Goal: Task Accomplishment & Management: Manage account settings

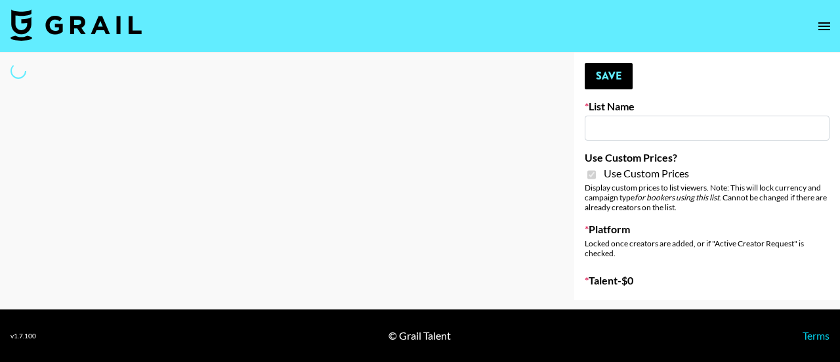
type input "Laifen (TikTok)"
checkbox input "true"
select select "Brand"
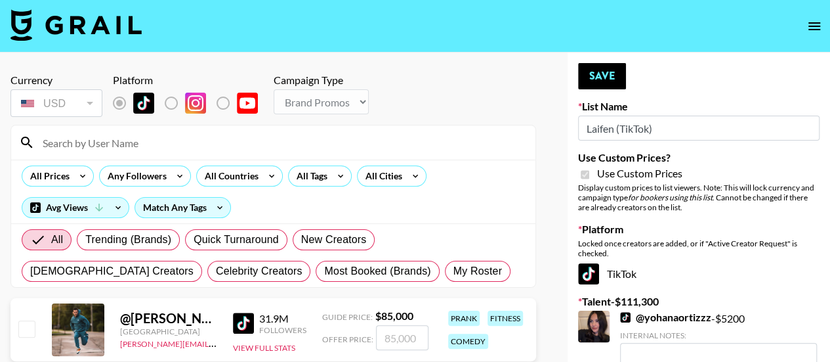
click at [104, 141] on input at bounding box center [281, 142] width 493 height 21
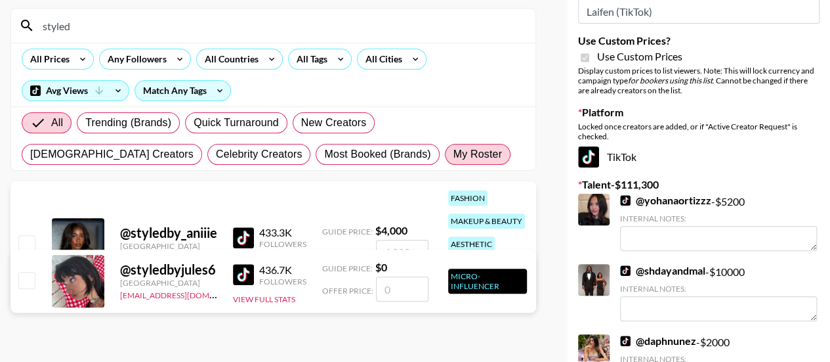
scroll to position [117, 0]
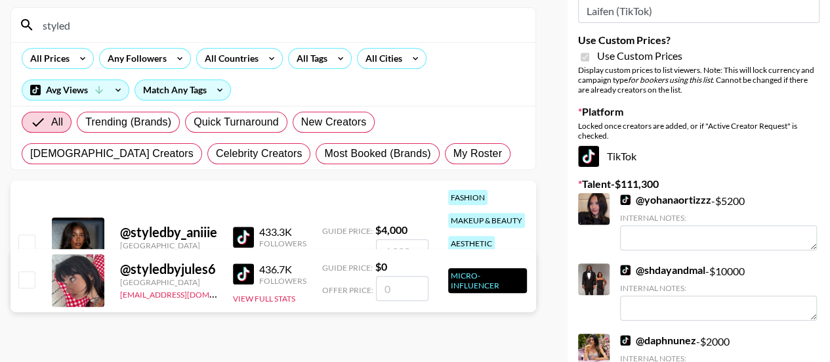
type input "styled"
click at [33, 234] on input "checkbox" at bounding box center [26, 242] width 16 height 16
checkbox input "true"
type input "4000"
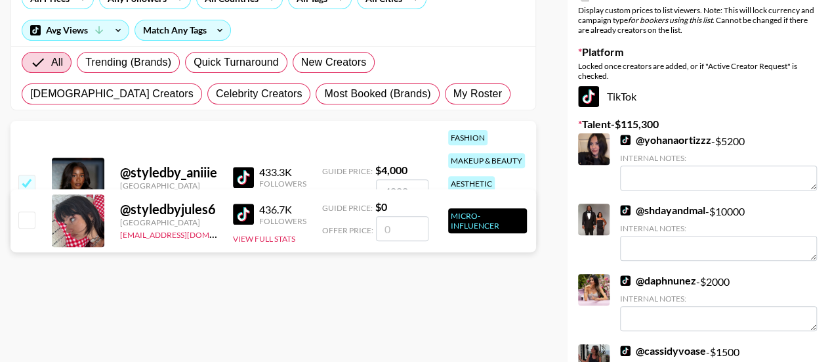
scroll to position [0, 0]
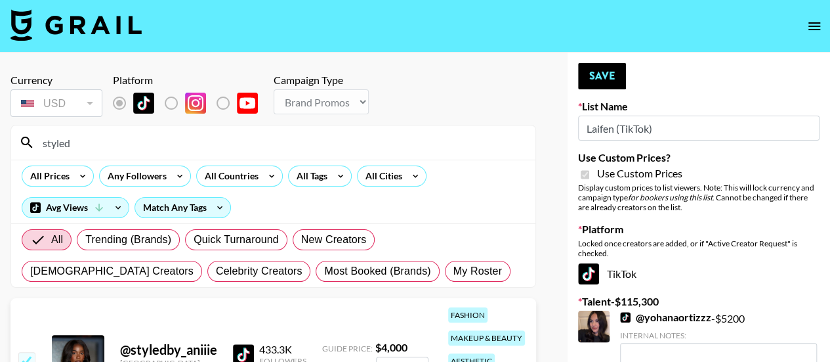
click at [223, 142] on input "styled" at bounding box center [281, 142] width 493 height 21
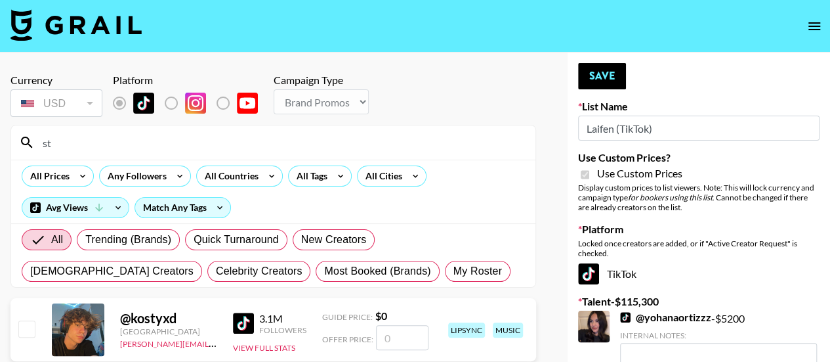
type input "s"
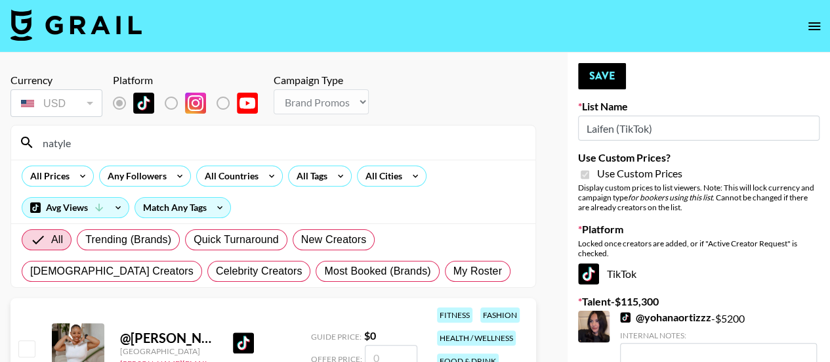
scroll to position [148, 0]
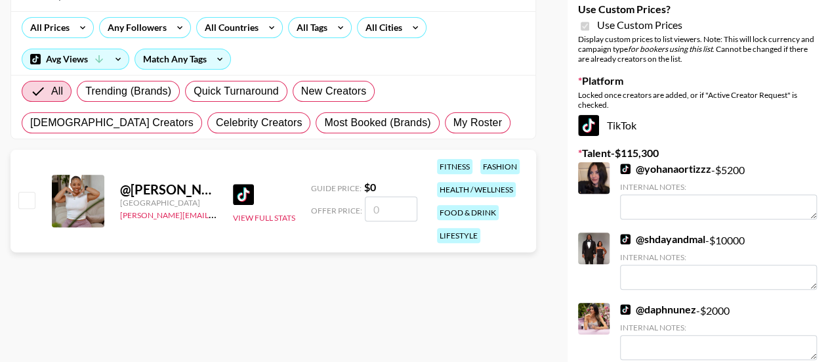
type input "natyle"
click at [377, 202] on input "number" at bounding box center [391, 208] width 53 height 25
checkbox input "true"
type input "1500"
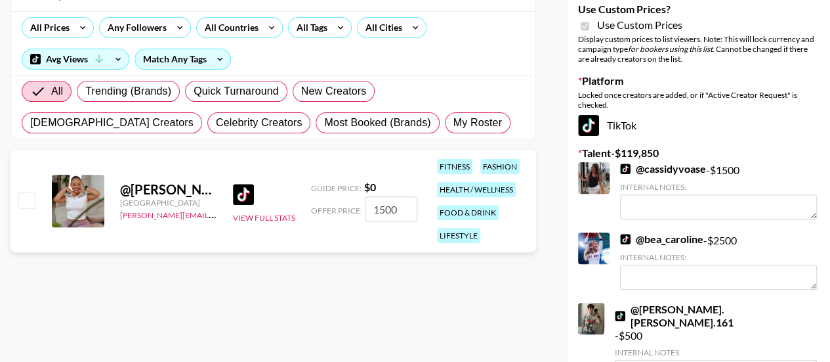
checkbox input "true"
type input "1"
checkbox input "false"
checkbox input "true"
type input "2"
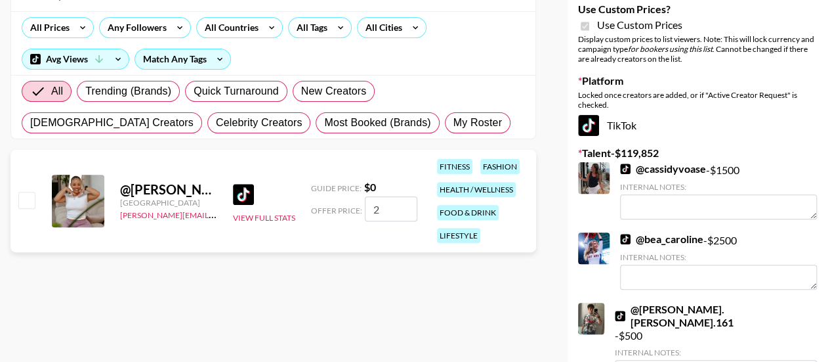
checkbox input "false"
checkbox input "true"
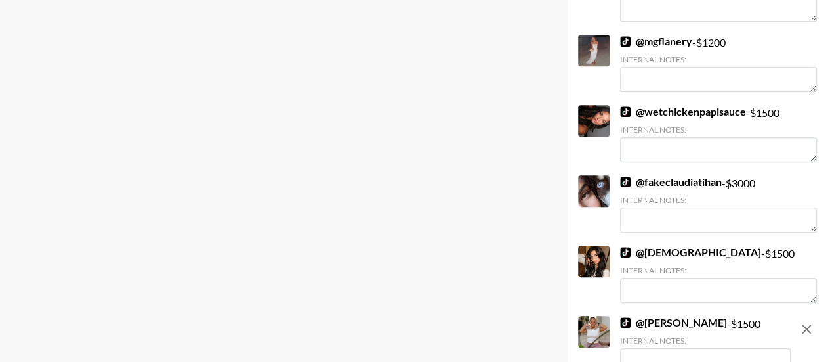
scroll to position [3031, 0]
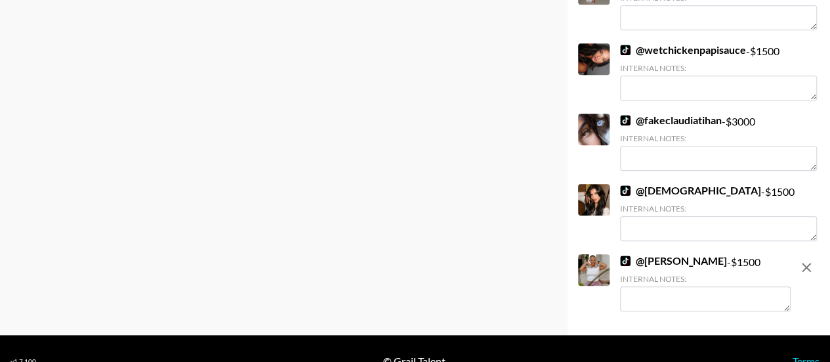
type input "1500"
click at [660, 254] on link "@ natyler fisher" at bounding box center [673, 260] width 107 height 13
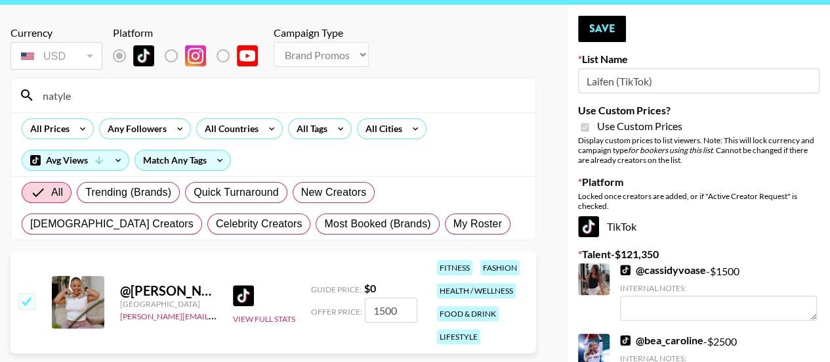
scroll to position [0, 0]
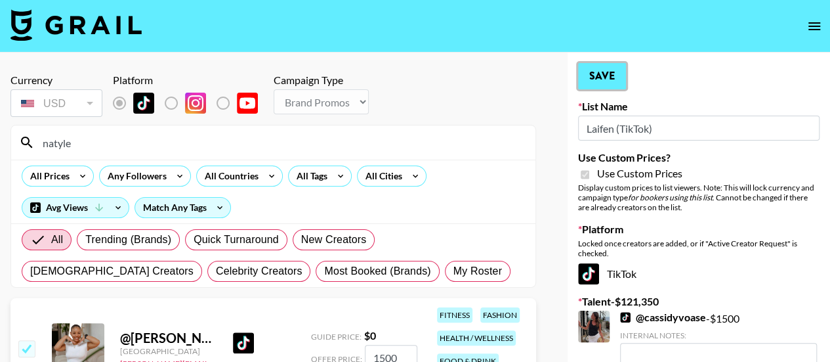
click at [605, 77] on button "Save" at bounding box center [602, 76] width 48 height 26
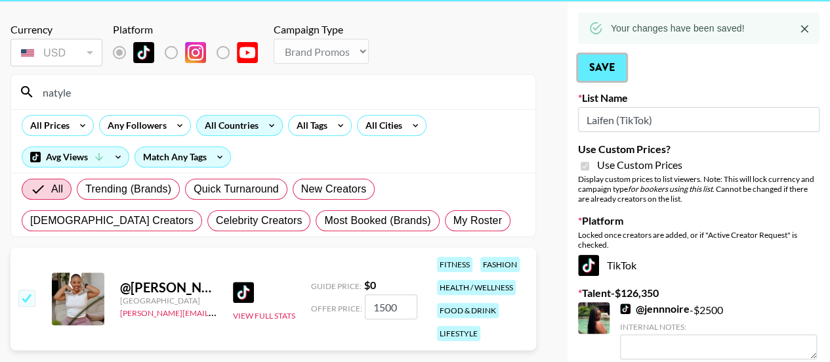
scroll to position [51, 0]
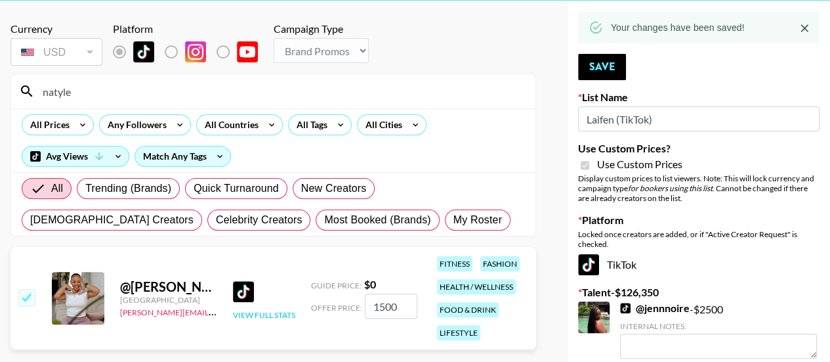
click at [267, 310] on button "View Full Stats" at bounding box center [264, 315] width 62 height 10
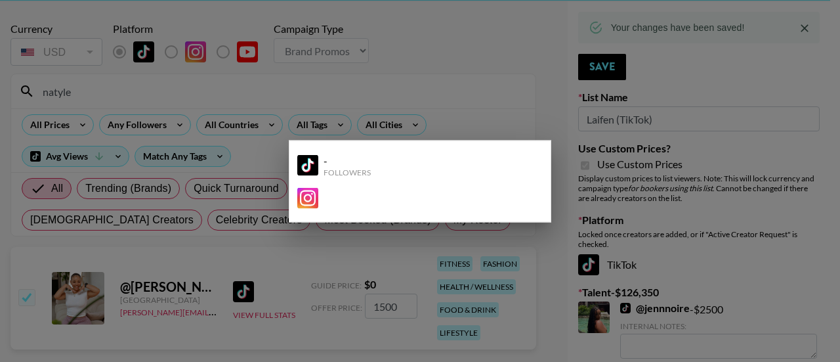
click at [429, 91] on div at bounding box center [420, 181] width 840 height 362
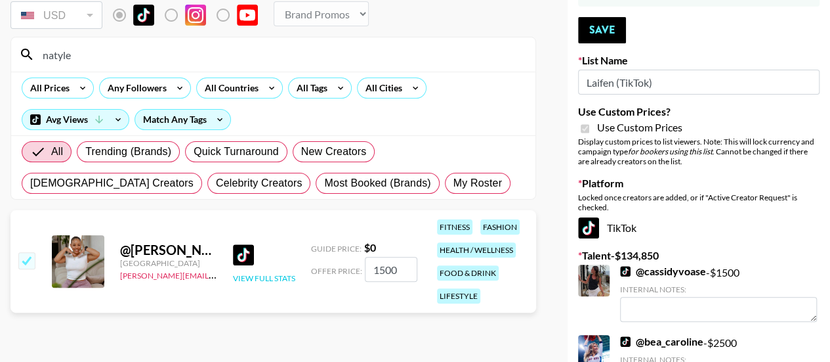
scroll to position [89, 0]
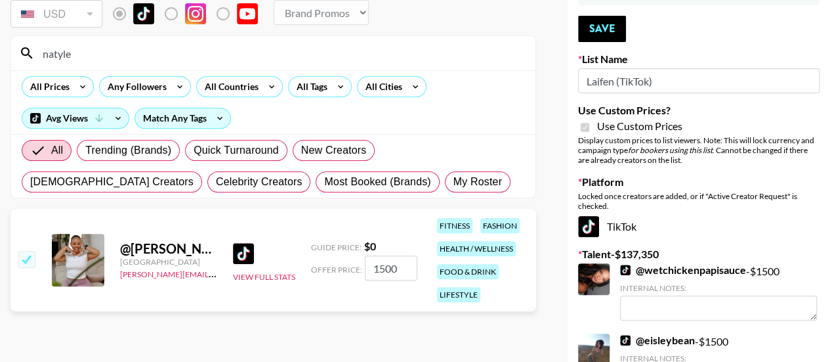
click at [22, 252] on input "checkbox" at bounding box center [26, 259] width 16 height 16
checkbox input "false"
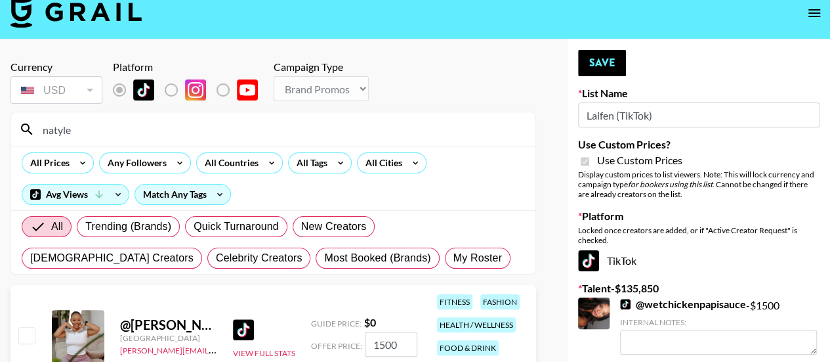
scroll to position [12, 0]
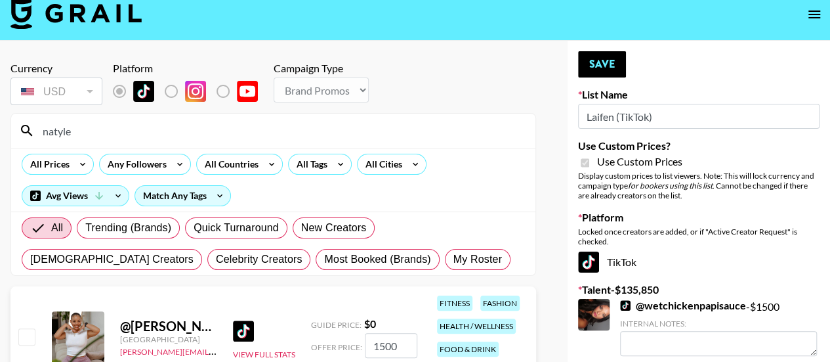
click at [188, 131] on input "natyle" at bounding box center [281, 130] width 493 height 21
type input "n"
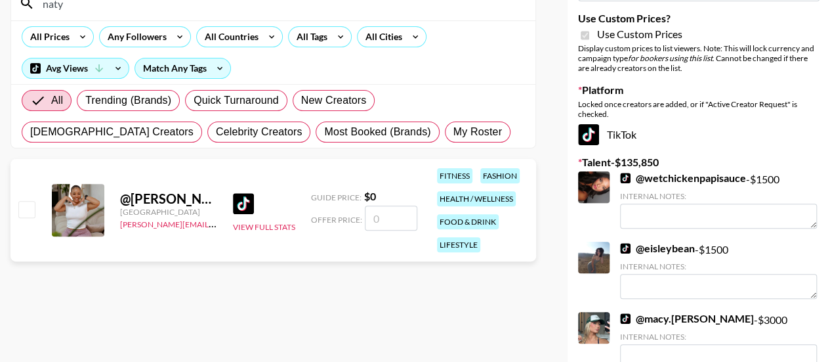
type input "naty"
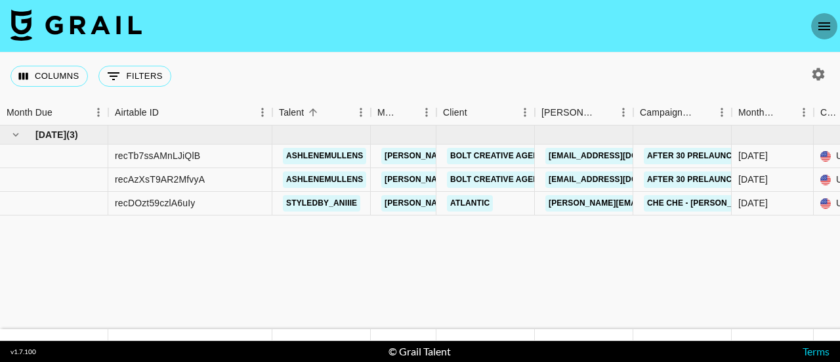
click at [828, 22] on icon "open drawer" at bounding box center [825, 26] width 12 height 8
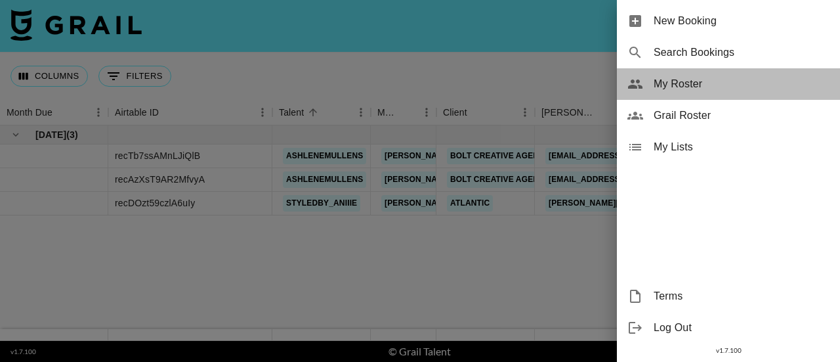
click at [683, 84] on span "My Roster" at bounding box center [742, 84] width 176 height 16
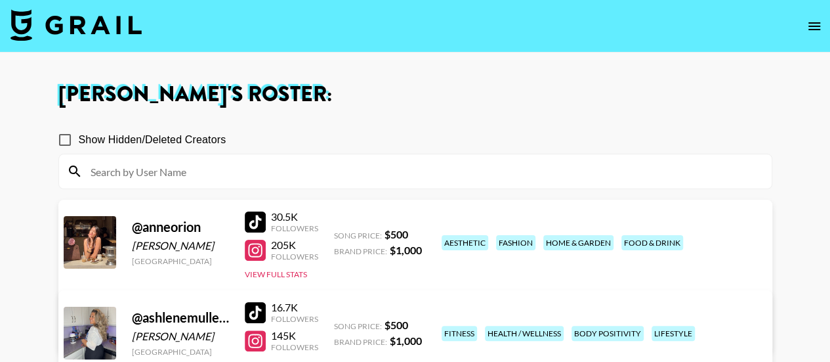
click at [63, 137] on input "Show Hidden/Deleted Creators" at bounding box center [65, 140] width 28 height 28
click at [64, 143] on input "Show Hidden/Deleted Creators" at bounding box center [65, 140] width 28 height 28
checkbox input "false"
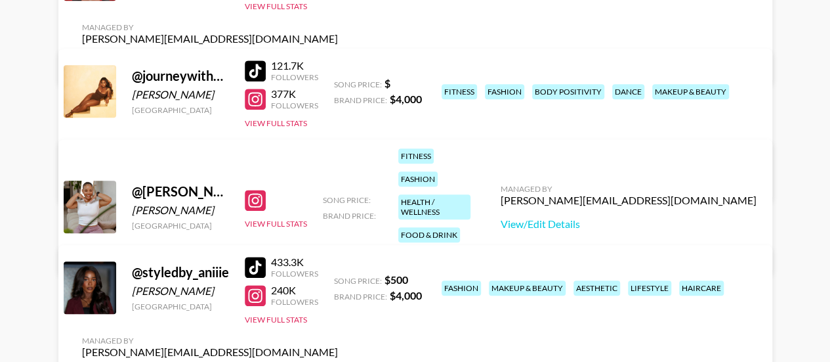
scroll to position [446, 0]
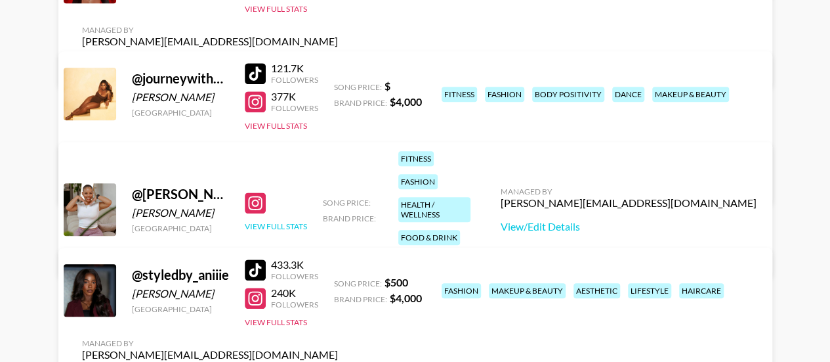
click at [284, 221] on button "View Full Stats" at bounding box center [276, 226] width 62 height 10
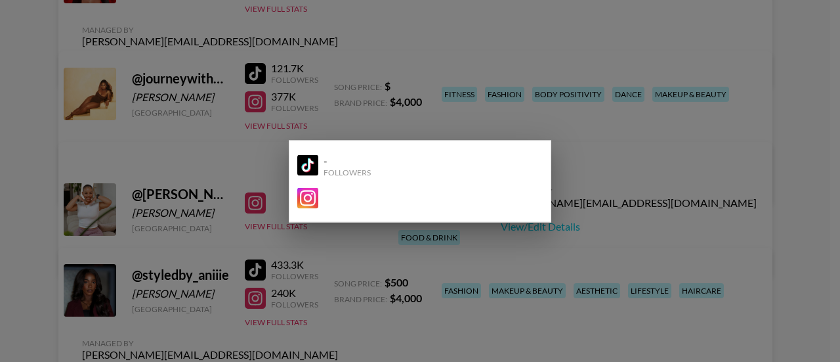
click at [543, 227] on div at bounding box center [420, 181] width 840 height 362
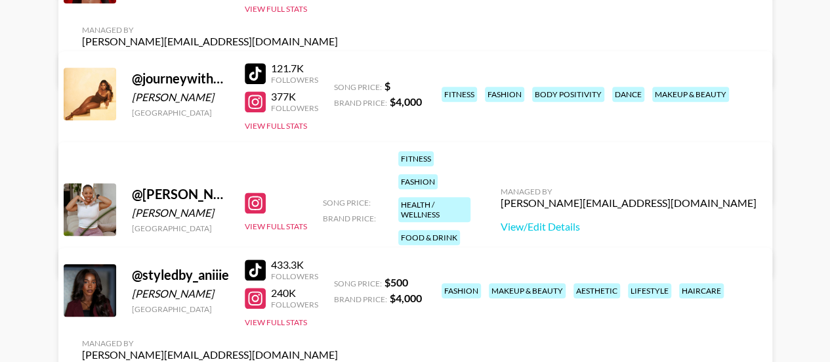
click at [643, 204] on div "Managed By deborah.odogbor@grail-talent.com View/Edit Details" at bounding box center [628, 210] width 277 height 68
click at [640, 220] on link "View/Edit Details" at bounding box center [629, 226] width 256 height 13
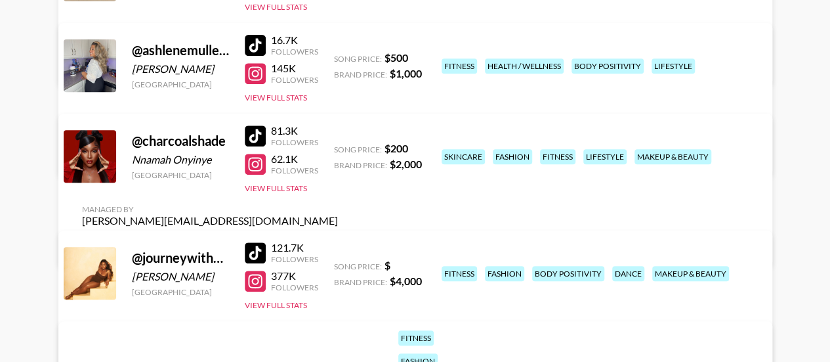
scroll to position [268, 0]
click at [338, 354] on link "View/Edit Details" at bounding box center [210, 360] width 256 height 13
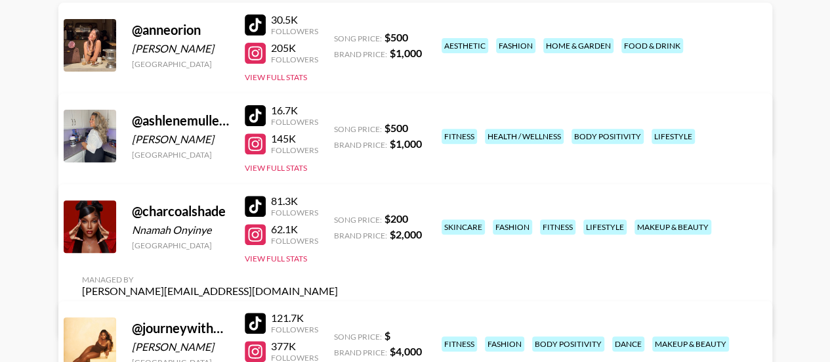
scroll to position [0, 0]
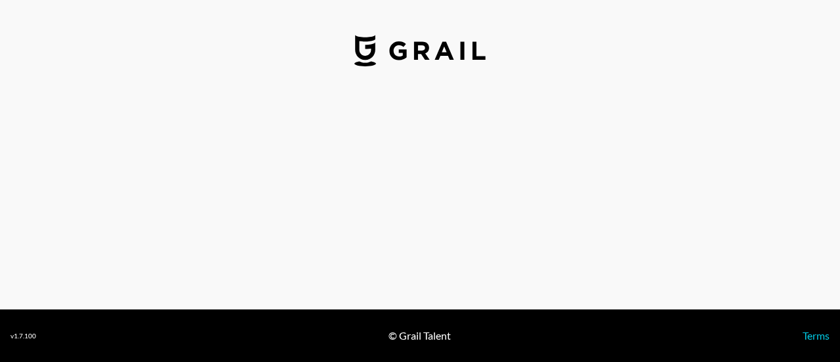
select select "USD"
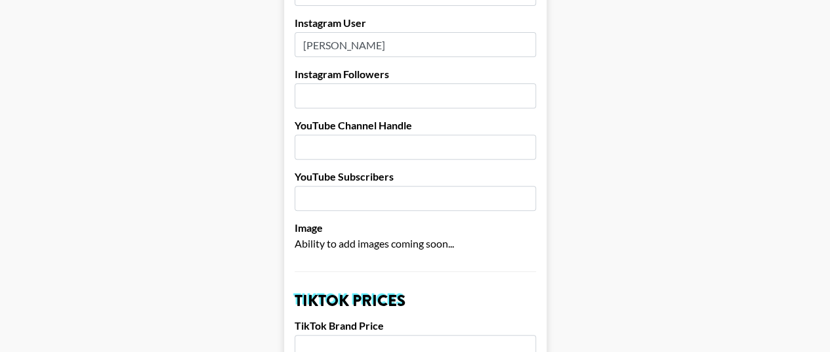
scroll to position [215, 0]
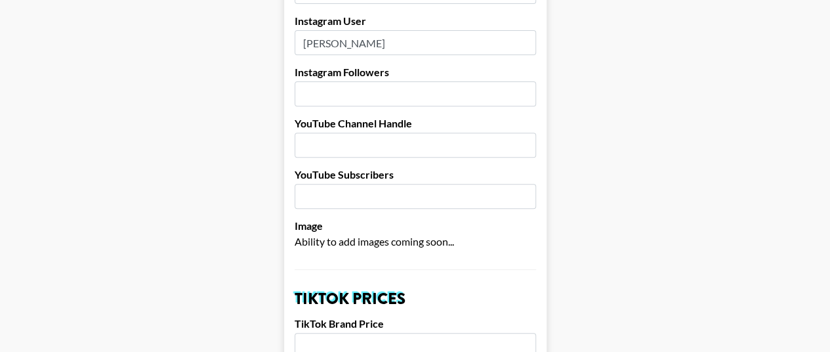
click at [330, 81] on input "number" at bounding box center [416, 93] width 242 height 25
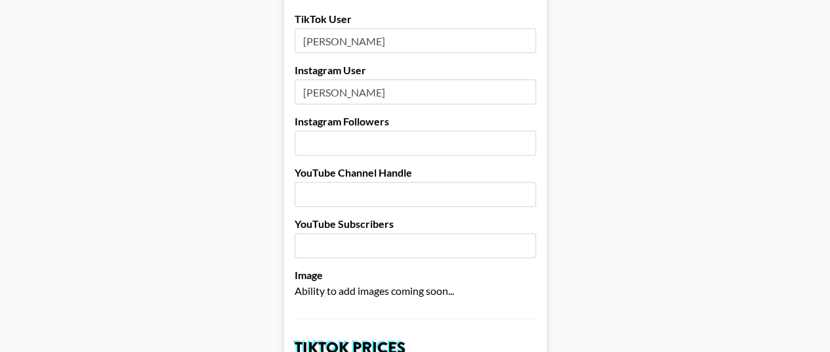
scroll to position [172, 0]
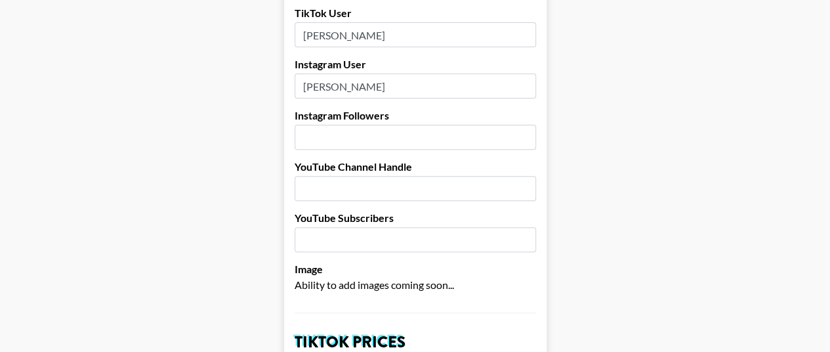
click at [320, 125] on input "number" at bounding box center [416, 137] width 242 height 25
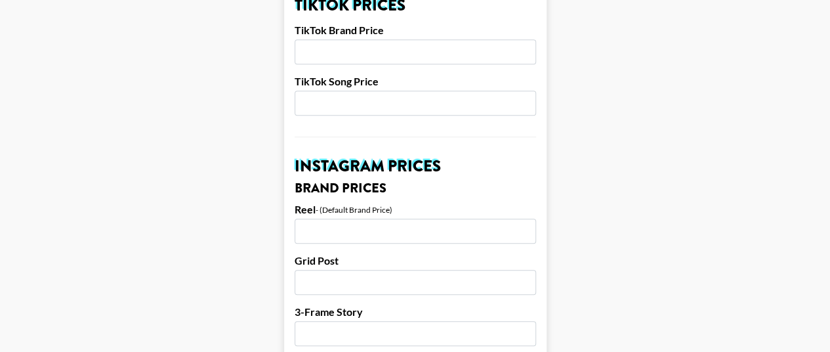
scroll to position [538, 0]
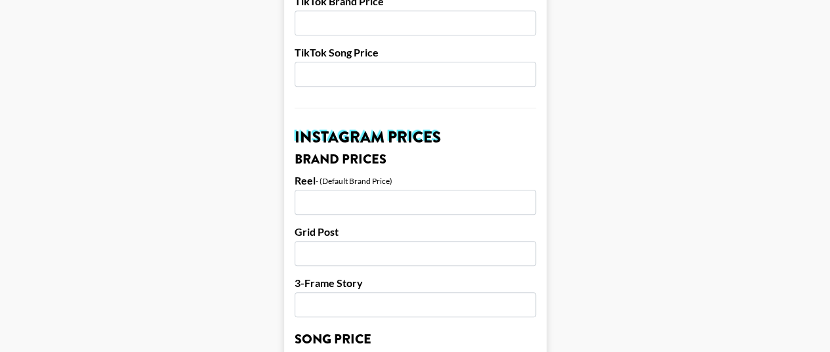
type input "95000"
click at [334, 195] on input "number" at bounding box center [416, 202] width 242 height 25
click at [320, 241] on input "number" at bounding box center [416, 253] width 242 height 25
click at [336, 190] on input "3000" at bounding box center [416, 202] width 242 height 25
type input "3000"
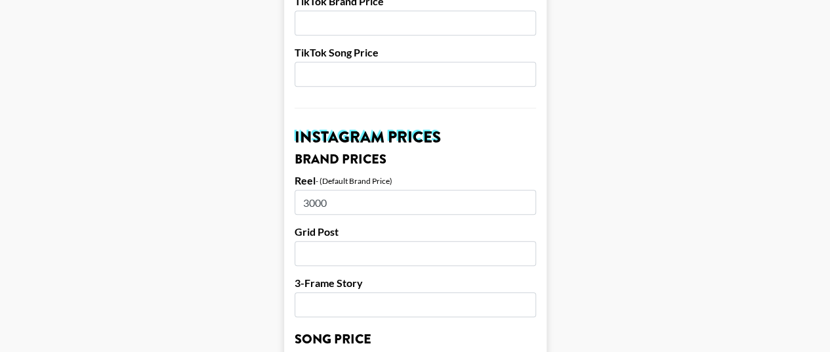
click at [334, 292] on input "number" at bounding box center [416, 304] width 242 height 25
type input "1000"
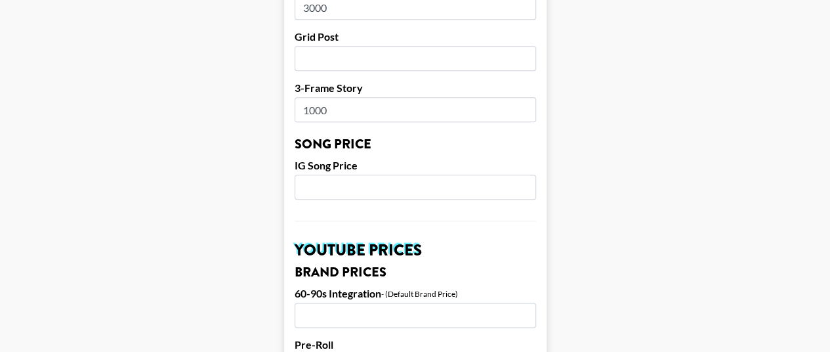
scroll to position [733, 0]
click at [345, 45] on input "number" at bounding box center [416, 57] width 242 height 25
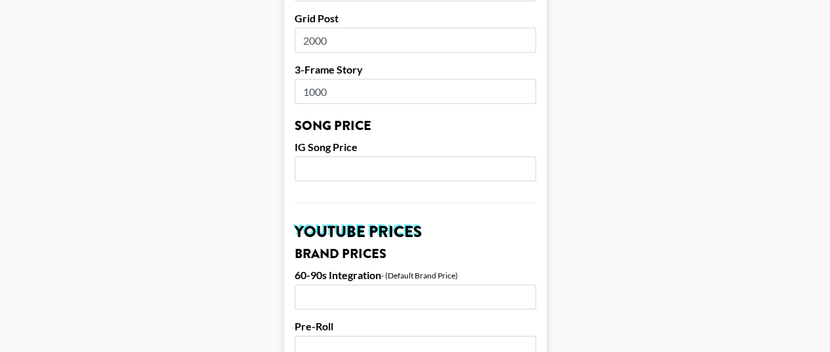
scroll to position [752, 0]
type input "2000"
click at [343, 156] on input "number" at bounding box center [416, 168] width 242 height 25
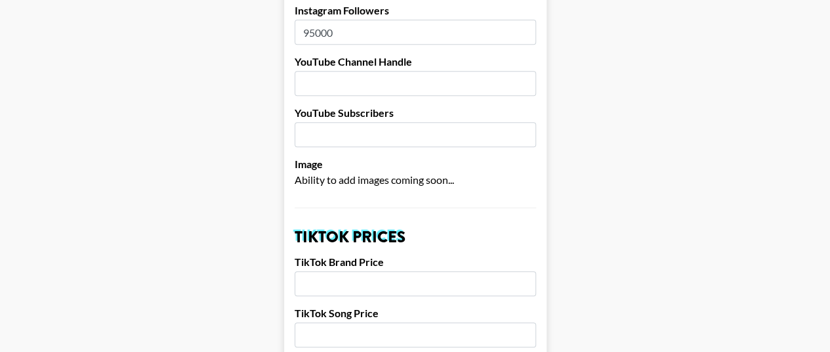
scroll to position [281, 0]
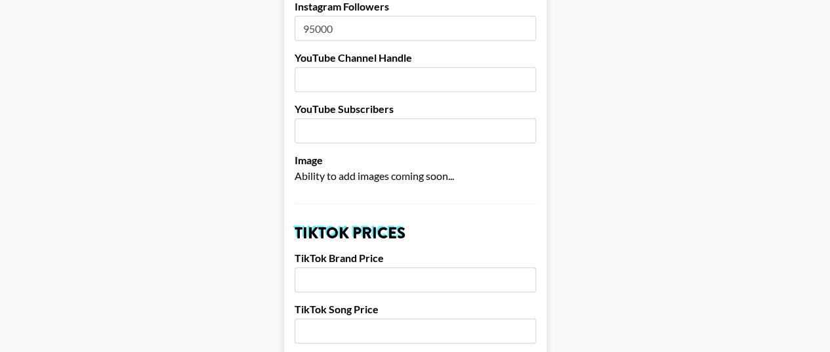
type input "300"
click at [346, 267] on input "number" at bounding box center [416, 279] width 242 height 25
type input "200"
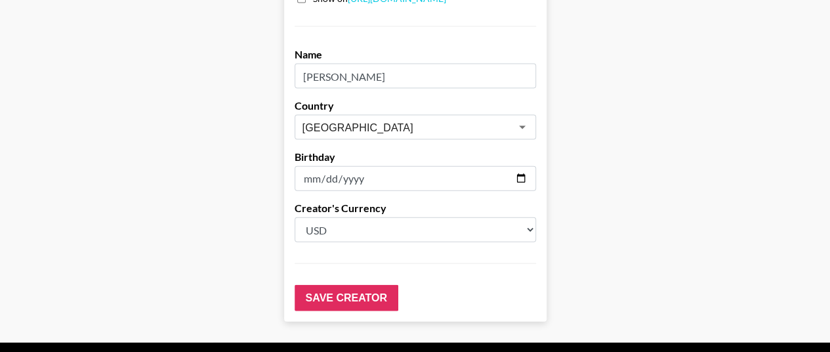
scroll to position [1405, 0]
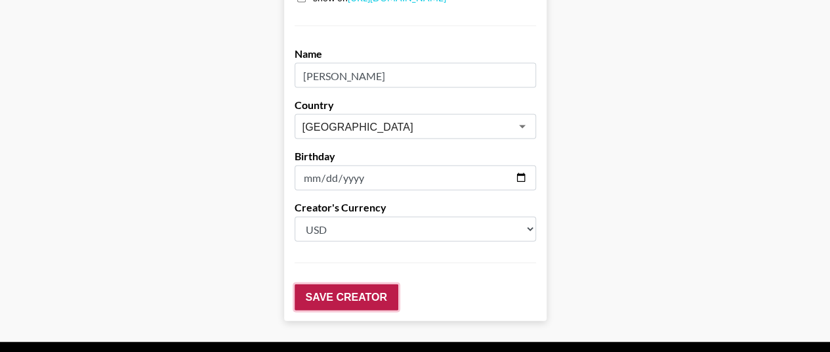
click at [346, 284] on input "Save Creator" at bounding box center [347, 297] width 104 height 26
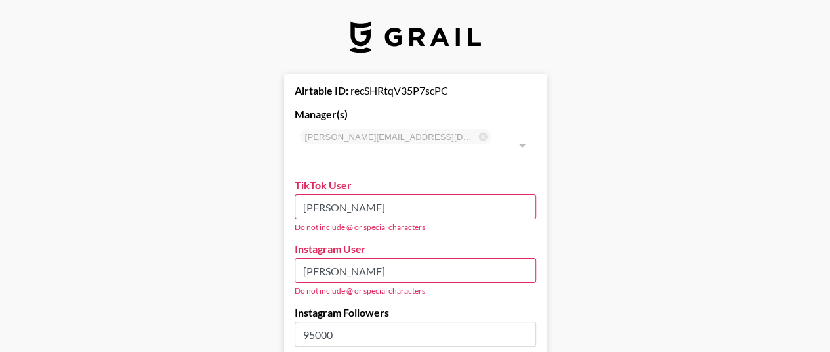
scroll to position [1, 0]
click at [394, 194] on input "natyler fisher" at bounding box center [416, 206] width 242 height 25
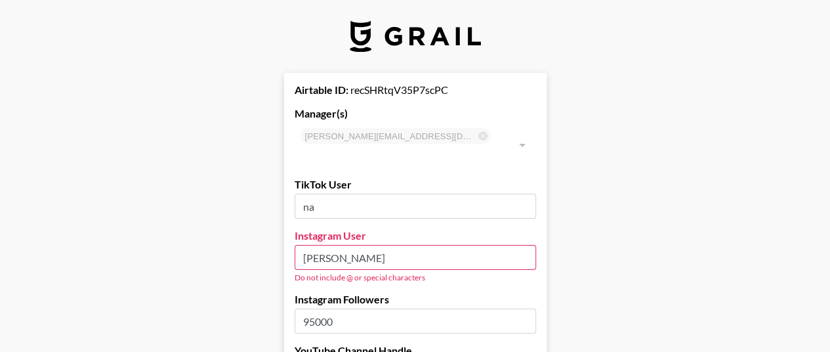
type input "n"
click at [382, 245] on input "Natyler Fisher" at bounding box center [416, 257] width 242 height 25
type input "N"
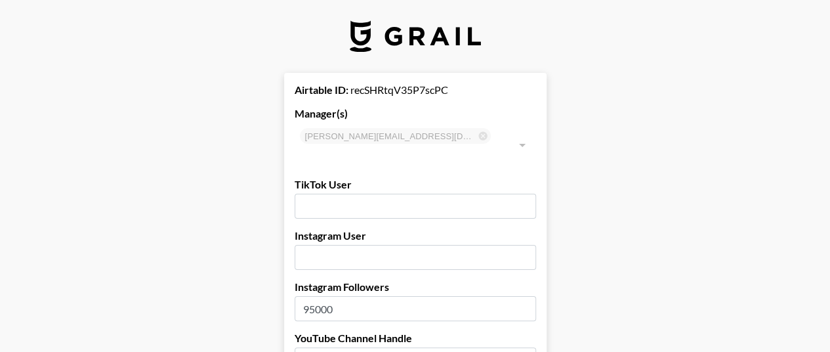
paste input "natylerfisher"
type input "natylerfisher"
click at [324, 194] on input "text" at bounding box center [416, 206] width 242 height 25
click at [347, 194] on input "text" at bounding box center [416, 206] width 242 height 25
paste input "natylerfisher"
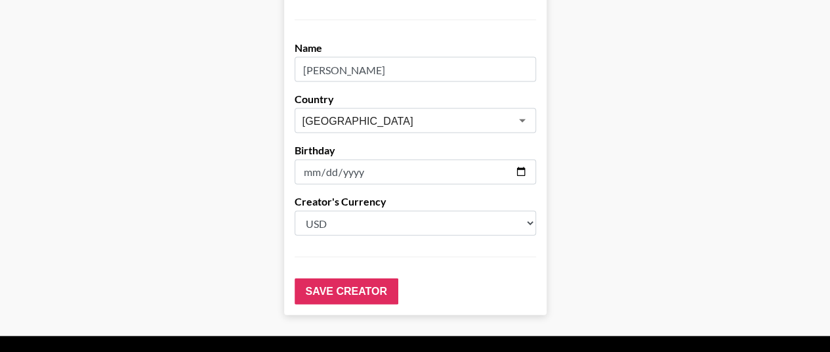
scroll to position [1428, 0]
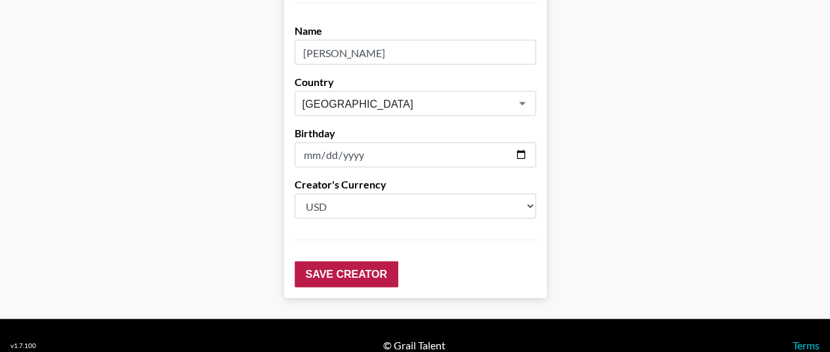
type input "natylerfisher"
click at [349, 261] on input "Save Creator" at bounding box center [347, 274] width 104 height 26
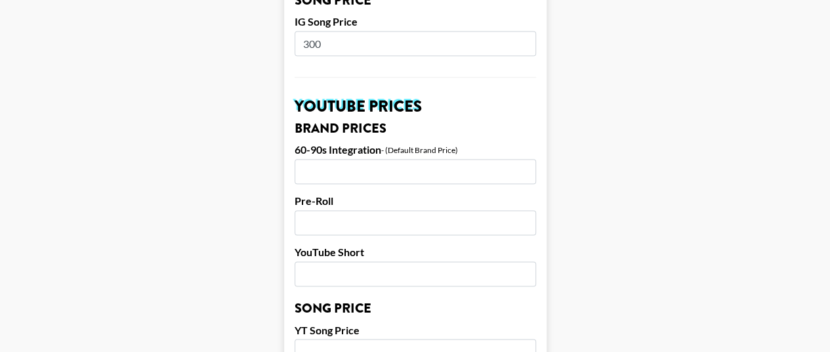
scroll to position [926, 0]
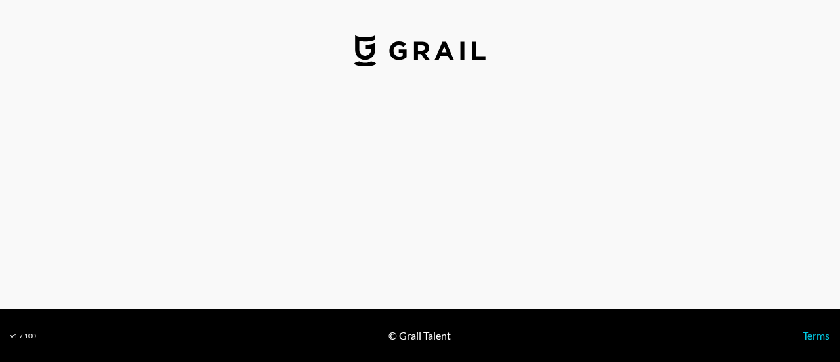
select select "USD"
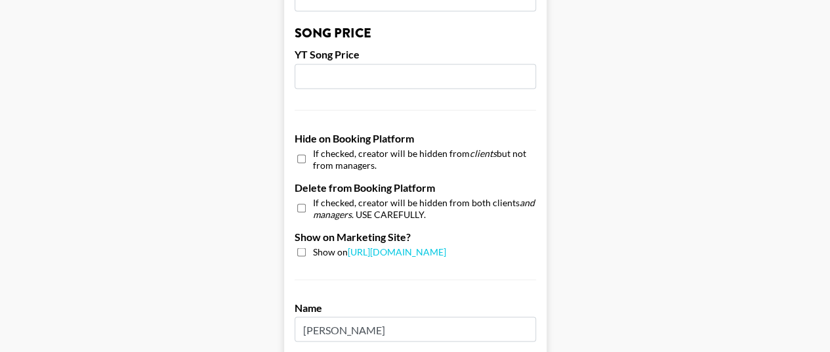
scroll to position [1122, 0]
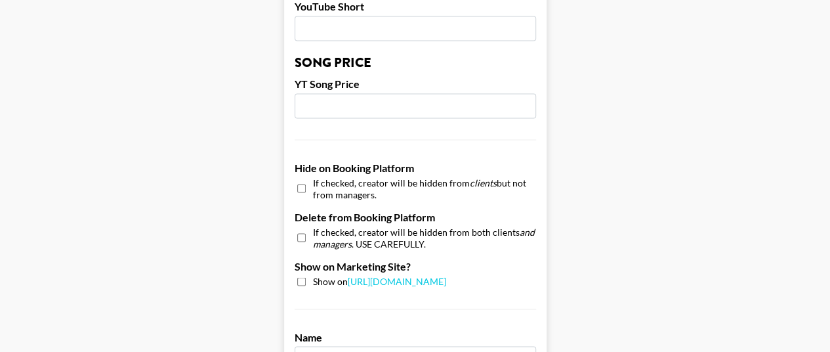
click at [306, 179] on input "checkbox" at bounding box center [301, 188] width 9 height 19
checkbox input "true"
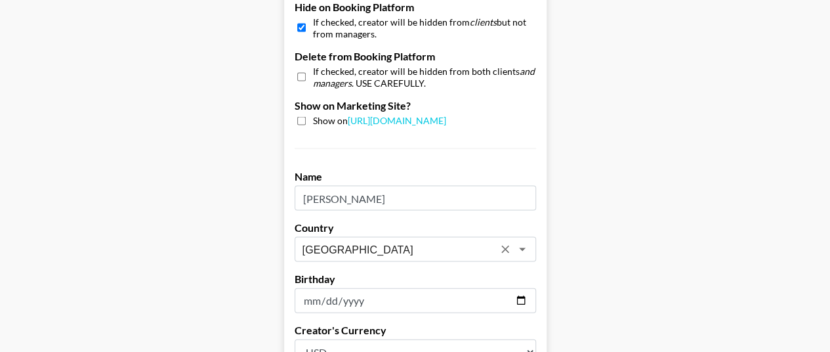
scroll to position [1428, 0]
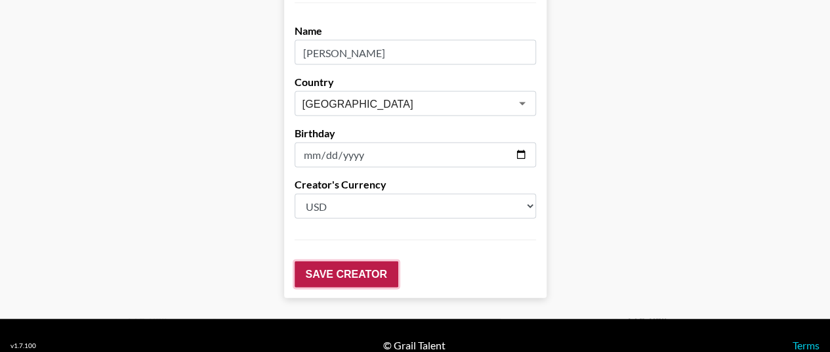
click at [325, 261] on input "Save Creator" at bounding box center [347, 274] width 104 height 26
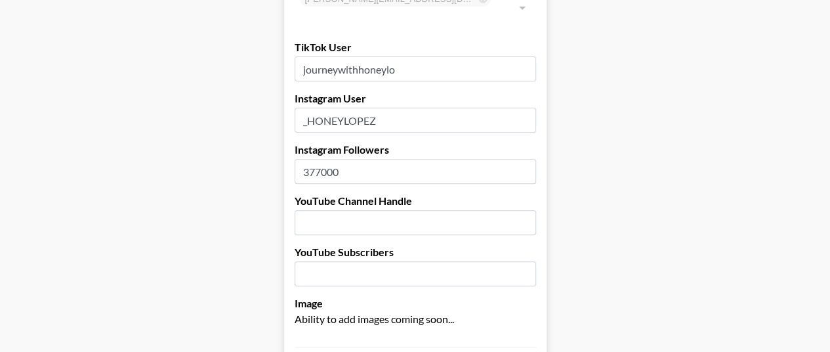
scroll to position [0, 0]
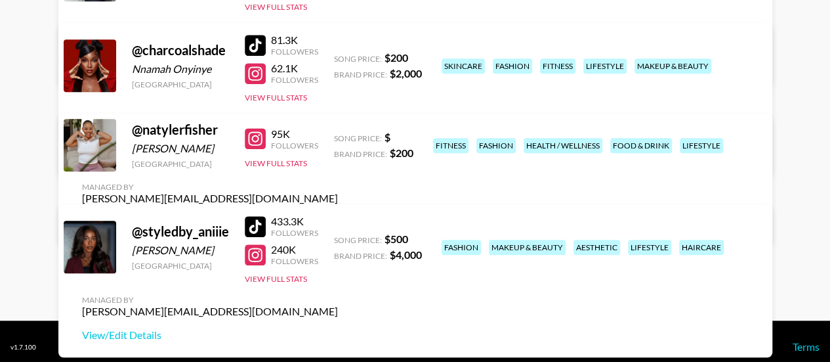
scroll to position [368, 0]
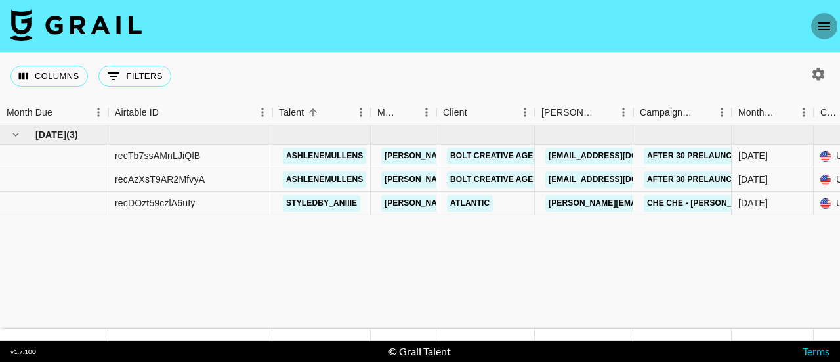
click at [819, 26] on icon "open drawer" at bounding box center [825, 26] width 12 height 8
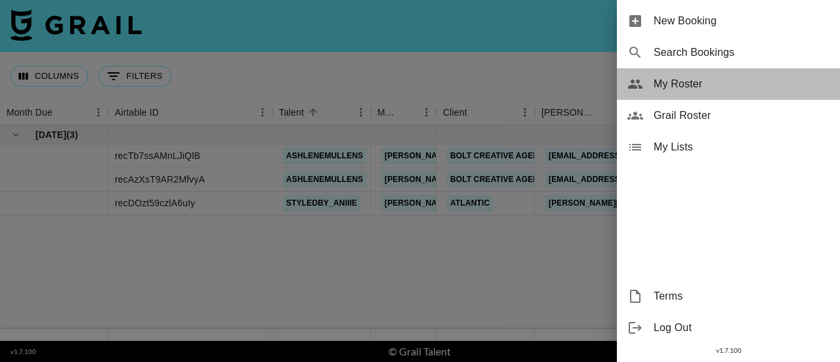
click at [710, 85] on span "My Roster" at bounding box center [742, 84] width 176 height 16
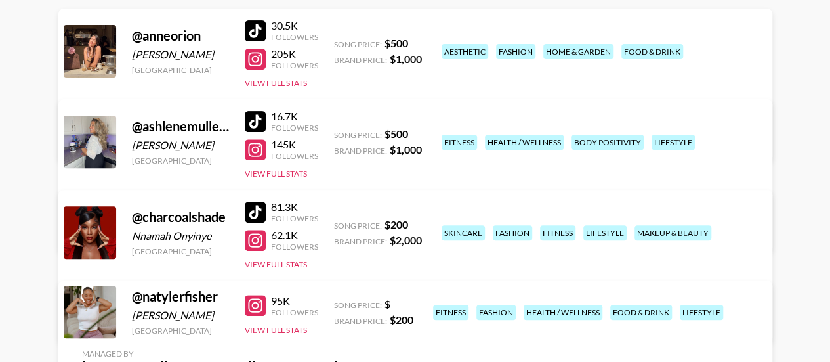
scroll to position [385, 0]
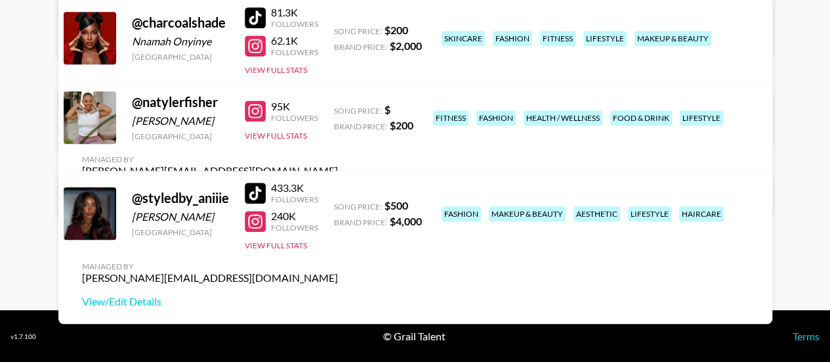
click at [338, 188] on link "View/Edit Details" at bounding box center [210, 194] width 256 height 13
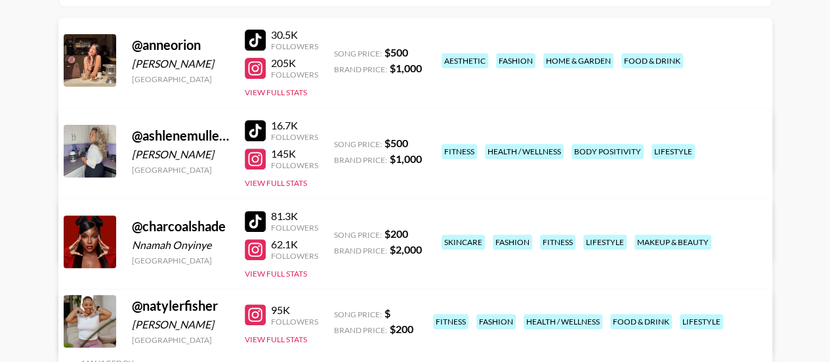
scroll to position [180, 0]
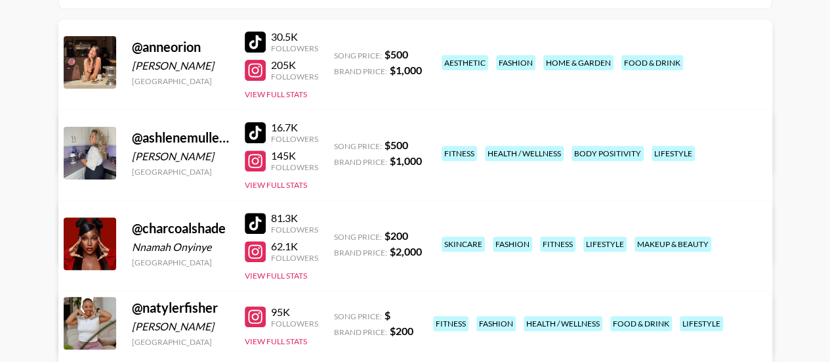
click at [338, 325] on link "View/Edit Details" at bounding box center [210, 331] width 256 height 13
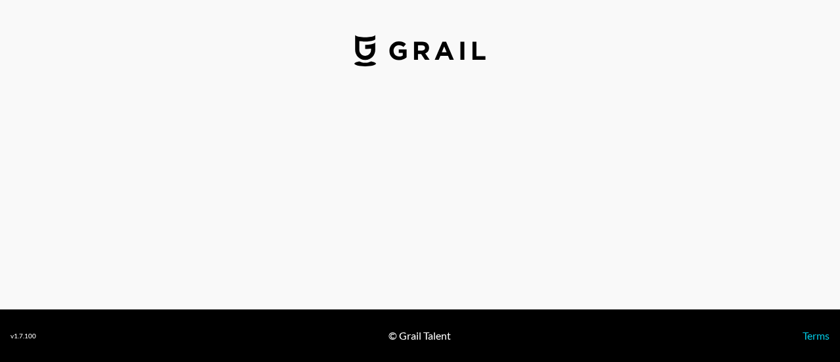
select select "USD"
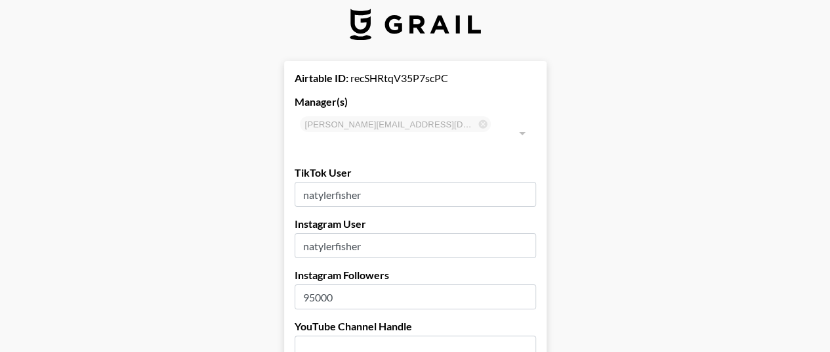
scroll to position [12, 10]
click at [362, 186] on input "natylerfisher" at bounding box center [416, 194] width 242 height 25
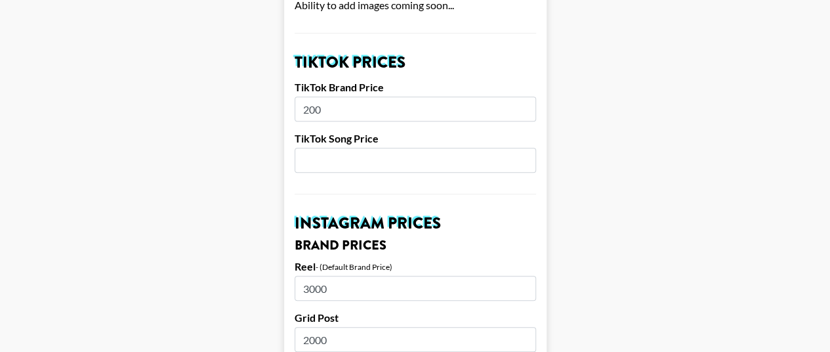
scroll to position [452, 10]
click at [332, 96] on input "200" at bounding box center [416, 108] width 242 height 25
type input "2"
type input "2000"
click at [319, 147] on input "number" at bounding box center [416, 159] width 242 height 25
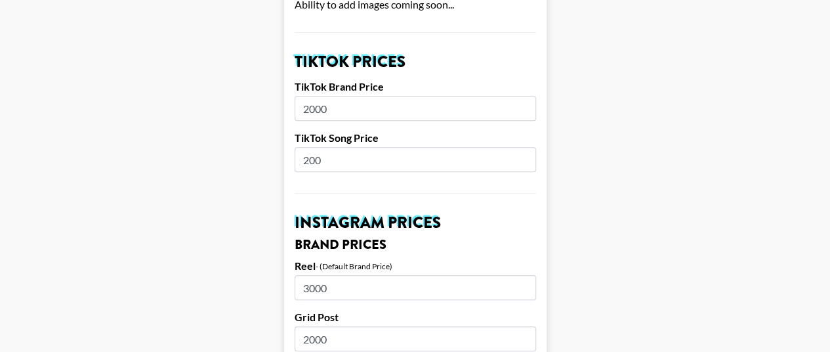
type input "200"
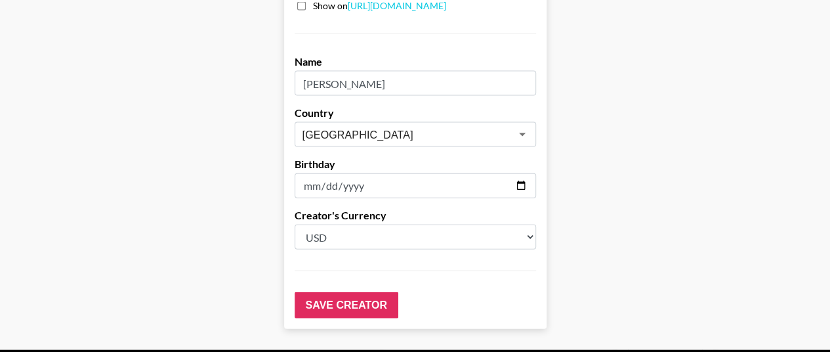
scroll to position [1428, 10]
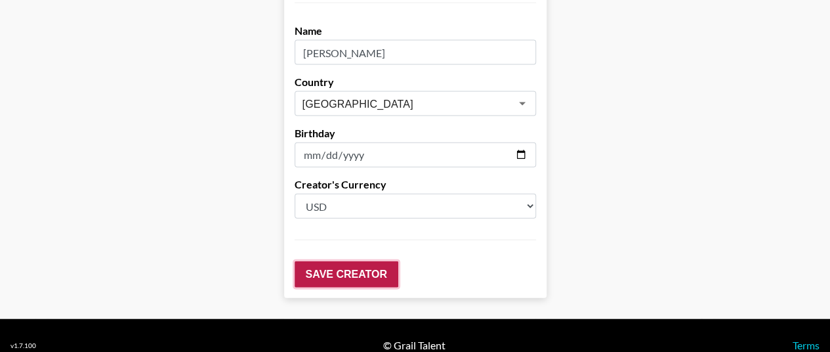
click at [324, 261] on input "Save Creator" at bounding box center [347, 274] width 104 height 26
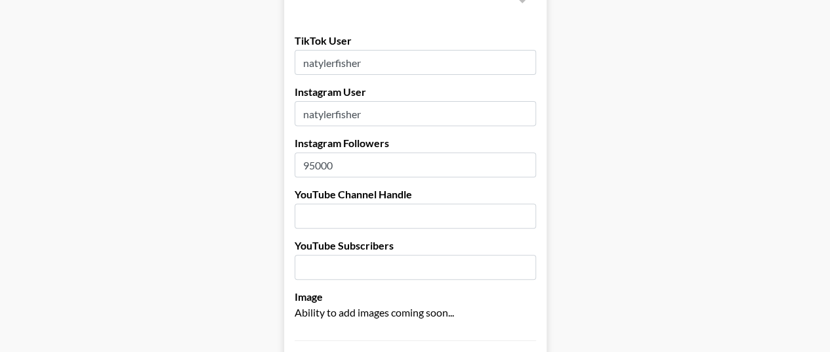
scroll to position [0, 10]
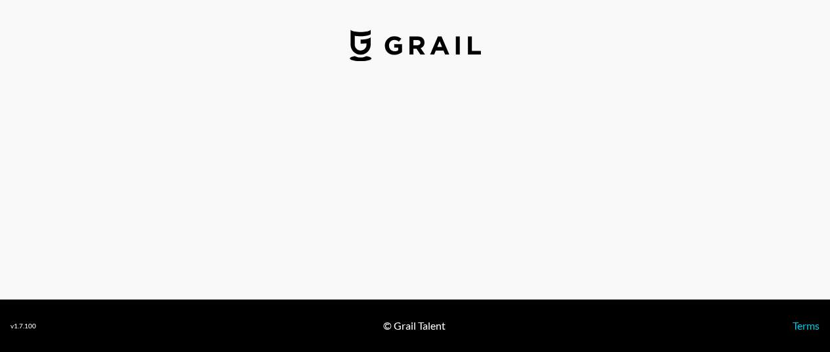
select select "USD"
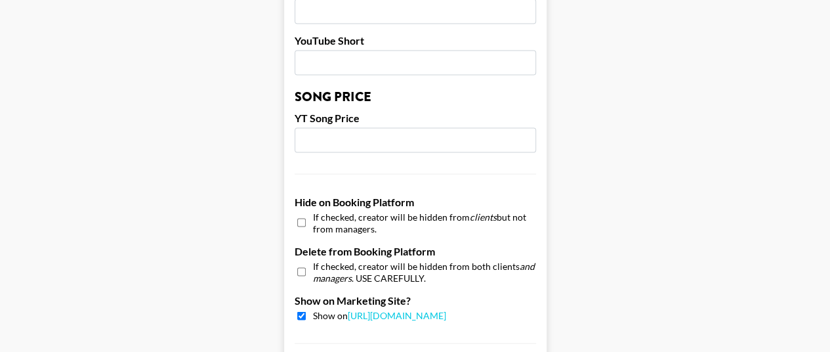
scroll to position [1122, 0]
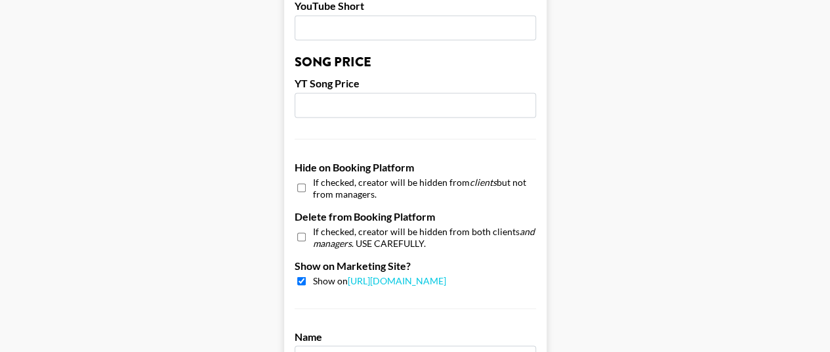
click at [305, 178] on input "checkbox" at bounding box center [301, 187] width 9 height 19
checkbox input "true"
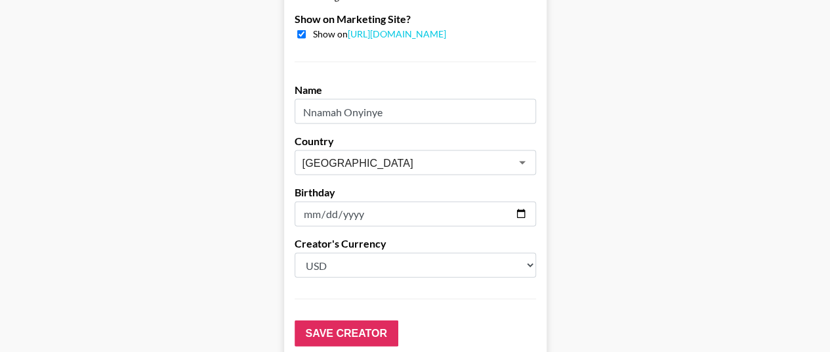
scroll to position [1428, 0]
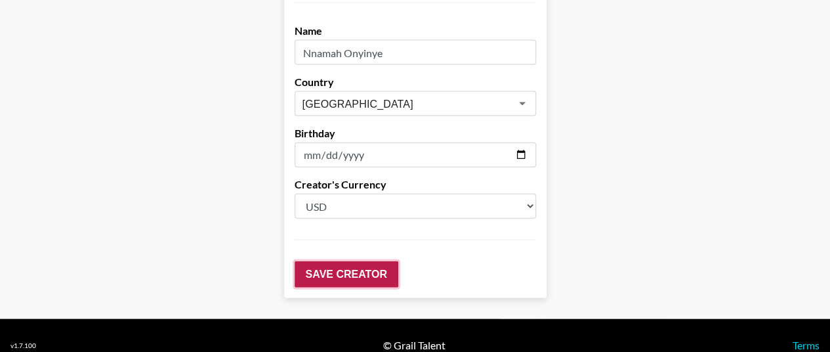
click at [353, 261] on input "Save Creator" at bounding box center [347, 274] width 104 height 26
click at [351, 261] on input "Save Creator" at bounding box center [347, 274] width 104 height 26
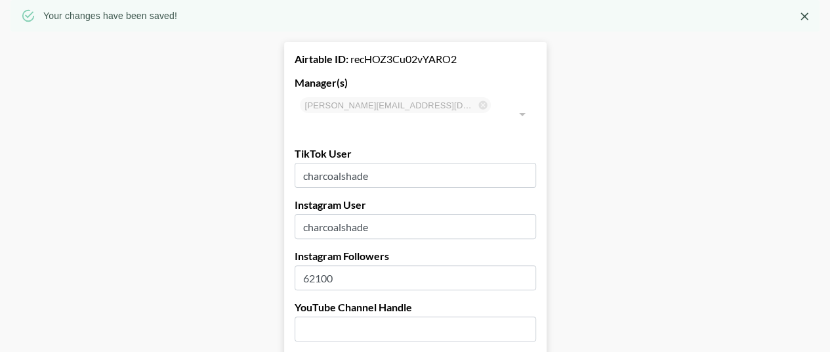
scroll to position [0, 0]
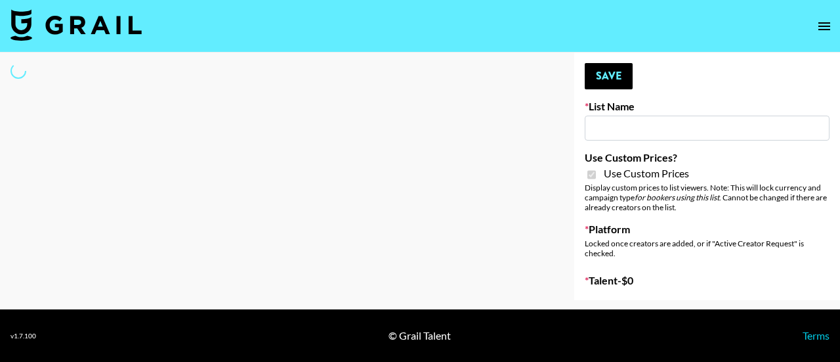
type input "Laifen (TikTok)"
checkbox input "true"
select select "Brand"
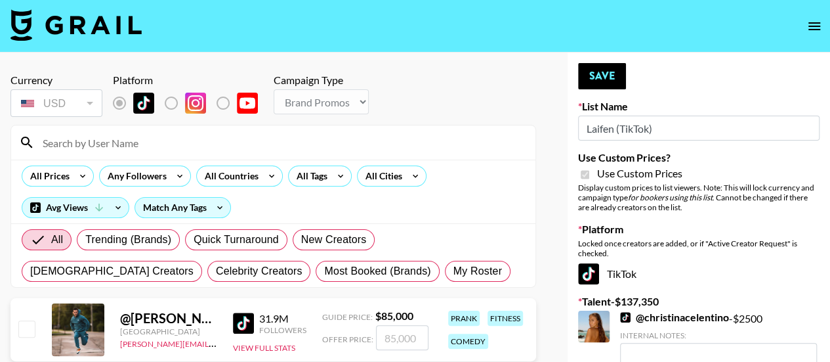
click at [101, 145] on input at bounding box center [281, 142] width 493 height 21
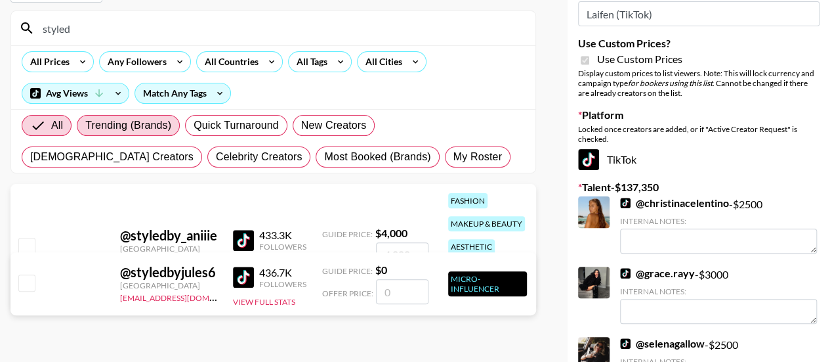
scroll to position [115, 0]
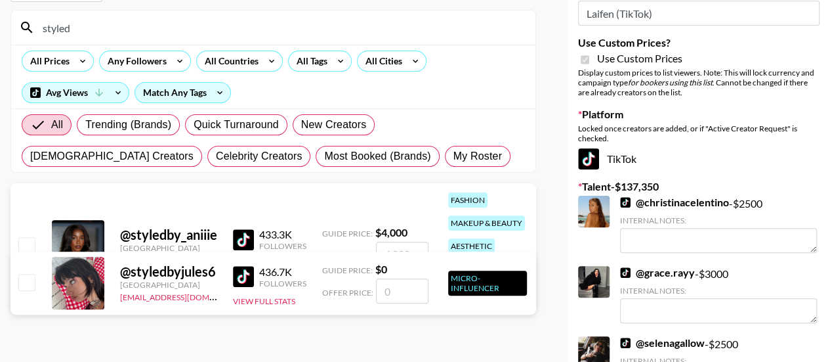
type input "styled"
click at [24, 242] on input "checkbox" at bounding box center [26, 245] width 16 height 16
checkbox input "true"
type input "4000"
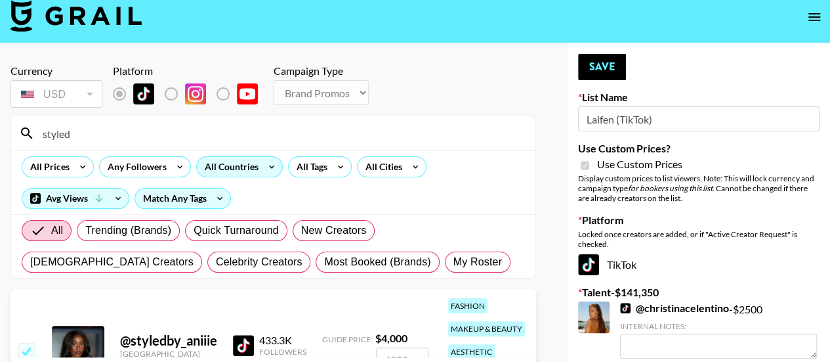
scroll to position [0, 0]
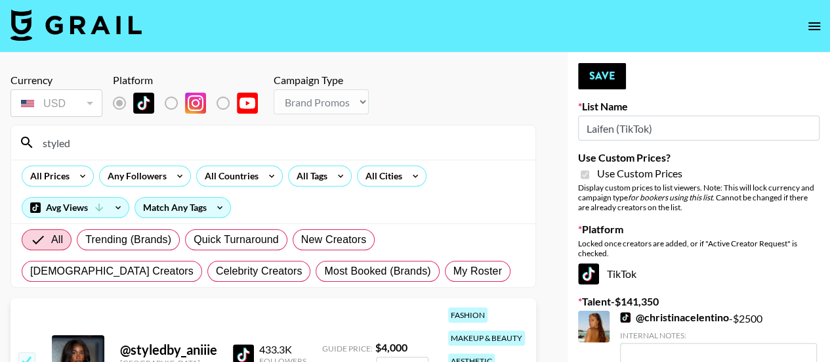
click at [146, 146] on input "styled" at bounding box center [281, 142] width 493 height 21
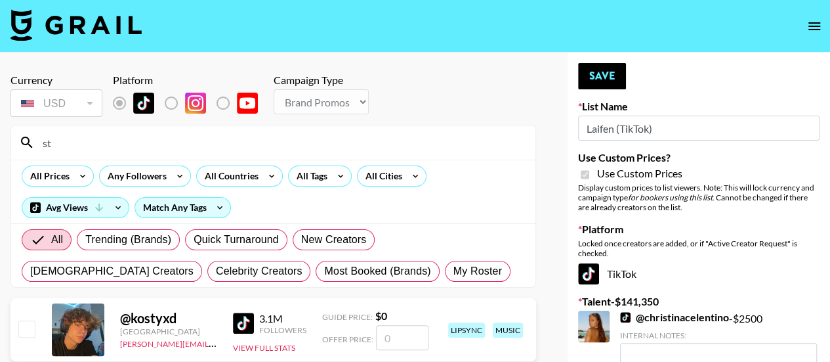
type input "s"
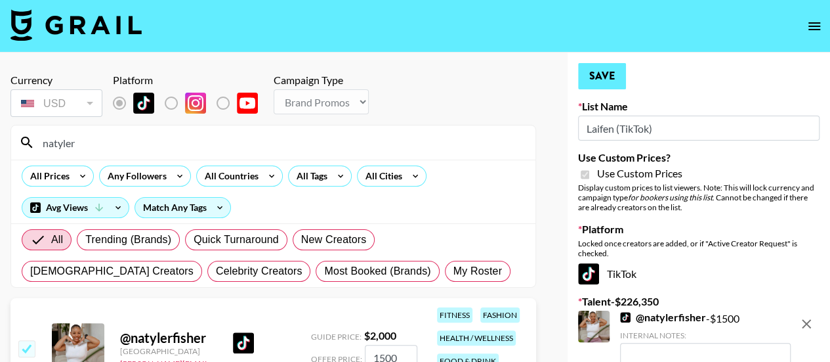
type input "natyler"
click at [607, 83] on button "Save" at bounding box center [602, 76] width 48 height 26
